Goal: Transaction & Acquisition: Book appointment/travel/reservation

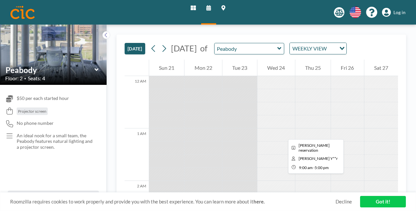
scroll to position [615, 0]
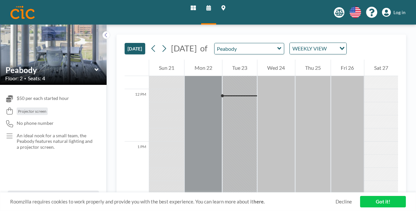
click at [134, 54] on div "[DATE] [DATE] of Peabody WEEKLY VIEW Loading..." at bounding box center [262, 47] width 274 height 25
click at [134, 50] on button "[DATE]" at bounding box center [135, 48] width 21 height 11
click at [166, 52] on icon at bounding box center [164, 49] width 6 height 10
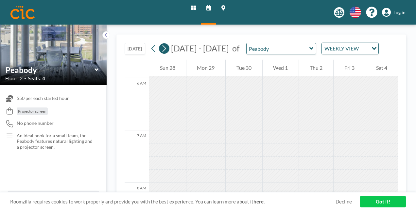
scroll to position [406, 0]
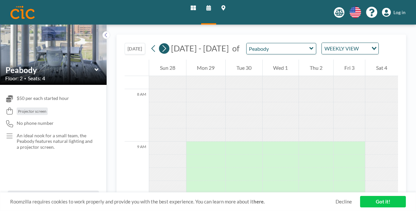
click at [166, 52] on icon at bounding box center [164, 49] width 6 height 10
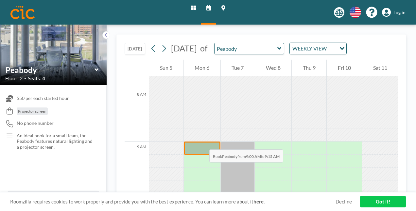
click at [203, 143] on div at bounding box center [202, 147] width 37 height 13
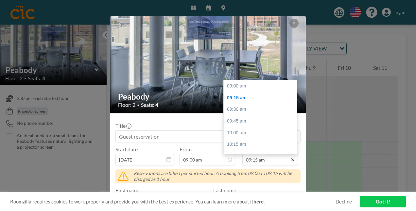
scroll to position [12, 0]
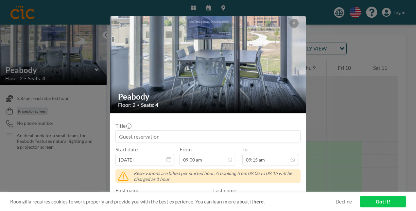
click at [270, 165] on div "Title Start date [DATE] From 09:00 am - To 09:15 am 09:00 am 09:15 am 09:30 am …" at bounding box center [207, 207] width 185 height 179
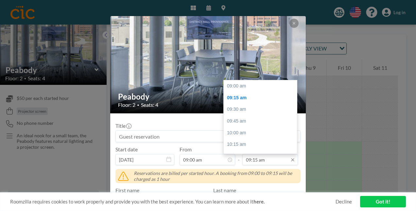
click at [271, 162] on input "09:15 am" at bounding box center [270, 159] width 56 height 11
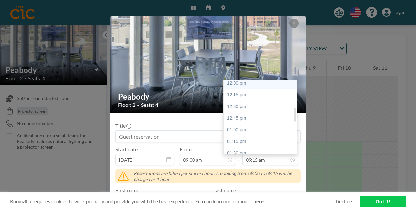
click at [243, 83] on div "12:00 pm" at bounding box center [262, 83] width 77 height 12
type input "12:00 pm"
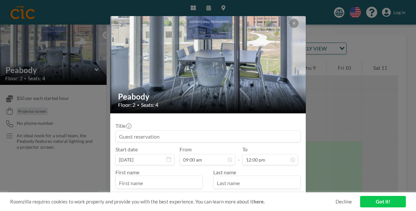
click at [211, 139] on input at bounding box center [208, 136] width 185 height 11
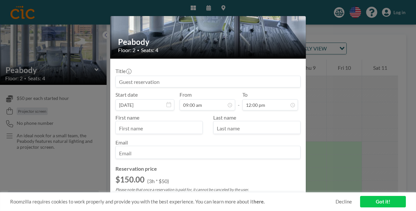
scroll to position [65, 0]
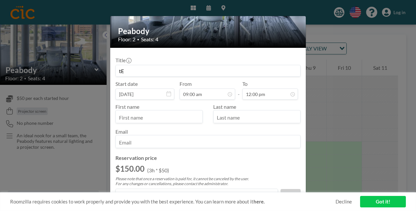
type input "t"
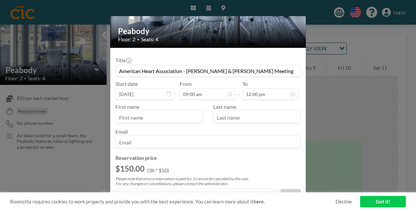
type input "American Heart Association - [PERSON_NAME] & [PERSON_NAME] Meeting"
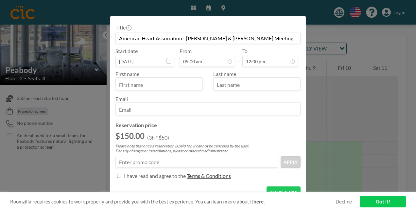
click at [174, 84] on input "text" at bounding box center [159, 84] width 87 height 11
type input "[PERSON_NAME]"
click at [174, 109] on input "email" at bounding box center [208, 109] width 185 height 11
type input "[PERSON_NAME][EMAIL_ADDRESS][PERSON_NAME][DOMAIN_NAME]"
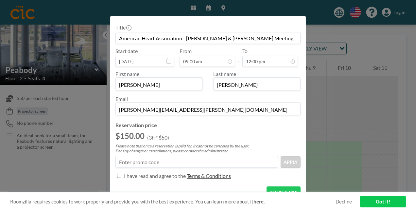
click at [223, 122] on h4 "Reservation price" at bounding box center [207, 125] width 185 height 7
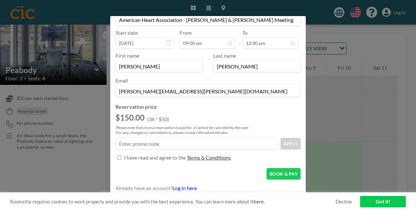
click at [144, 157] on p "I have read and agree to the" at bounding box center [155, 157] width 62 height 7
checkbox input "true"
click at [271, 173] on button "BOOK & PAY" at bounding box center [284, 173] width 34 height 11
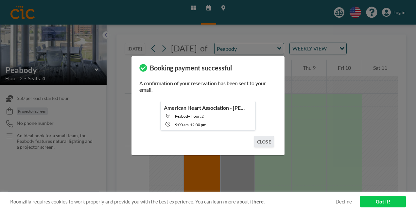
scroll to position [458, 0]
click at [369, 200] on link "Got it!" at bounding box center [383, 201] width 46 height 11
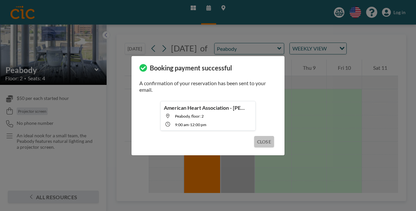
click at [265, 145] on button "CLOSE" at bounding box center [264, 141] width 20 height 11
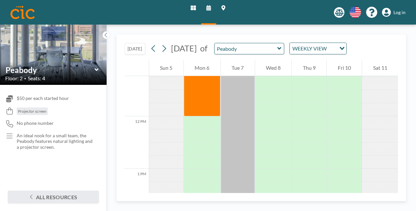
scroll to position [589, 0]
click at [95, 71] on icon at bounding box center [97, 69] width 4 height 7
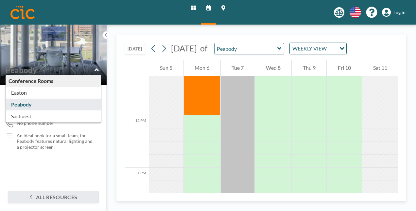
click at [95, 71] on icon at bounding box center [97, 69] width 4 height 3
type input "Peabody"
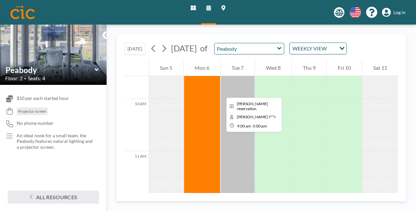
scroll to position [491, 0]
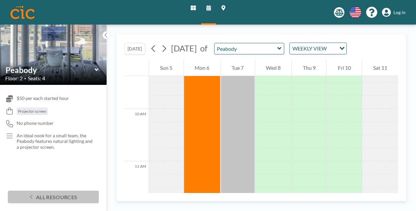
click at [68, 195] on button "All resources" at bounding box center [53, 196] width 91 height 12
